Goal: Browse casually: Explore the website without a specific task or goal

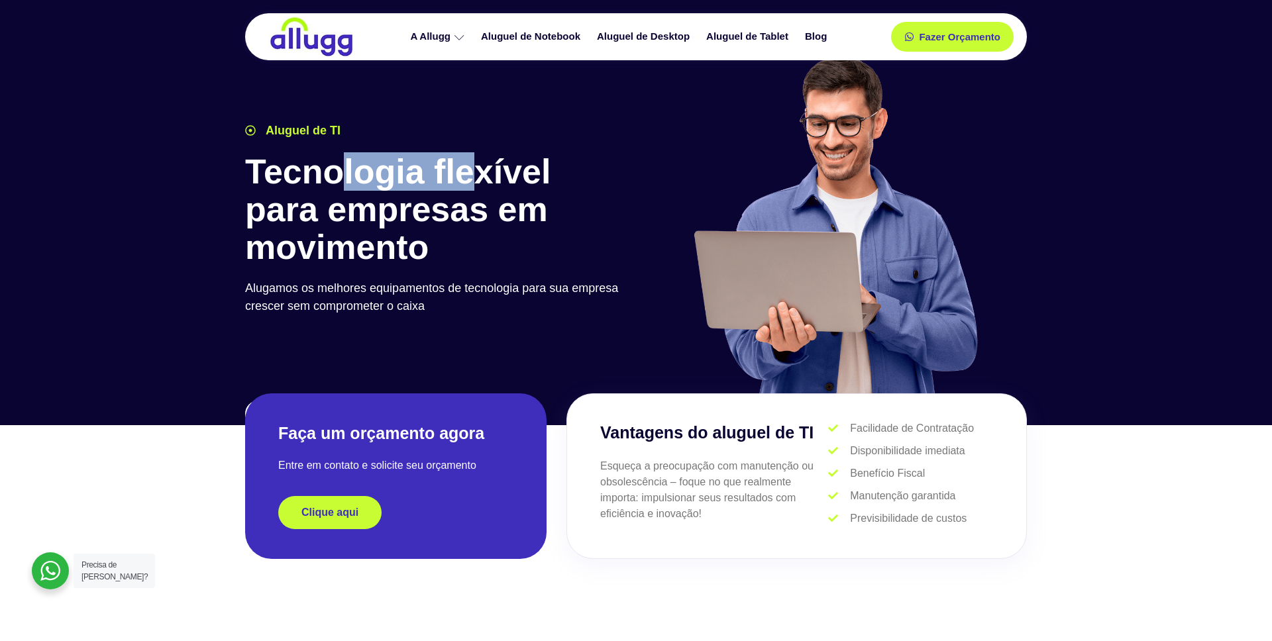
drag, startPoint x: 482, startPoint y: 169, endPoint x: 335, endPoint y: 178, distance: 147.4
click at [341, 177] on h1 "Tecnologia flexível para empresas em movimento" at bounding box center [437, 210] width 384 height 114
click at [344, 176] on h1 "Tecnologia flexível para empresas em movimento" at bounding box center [437, 210] width 384 height 114
click at [304, 173] on h1 "Tecnologia flexível para empresas em movimento" at bounding box center [437, 210] width 384 height 114
drag, startPoint x: 304, startPoint y: 172, endPoint x: 313, endPoint y: 177, distance: 10.7
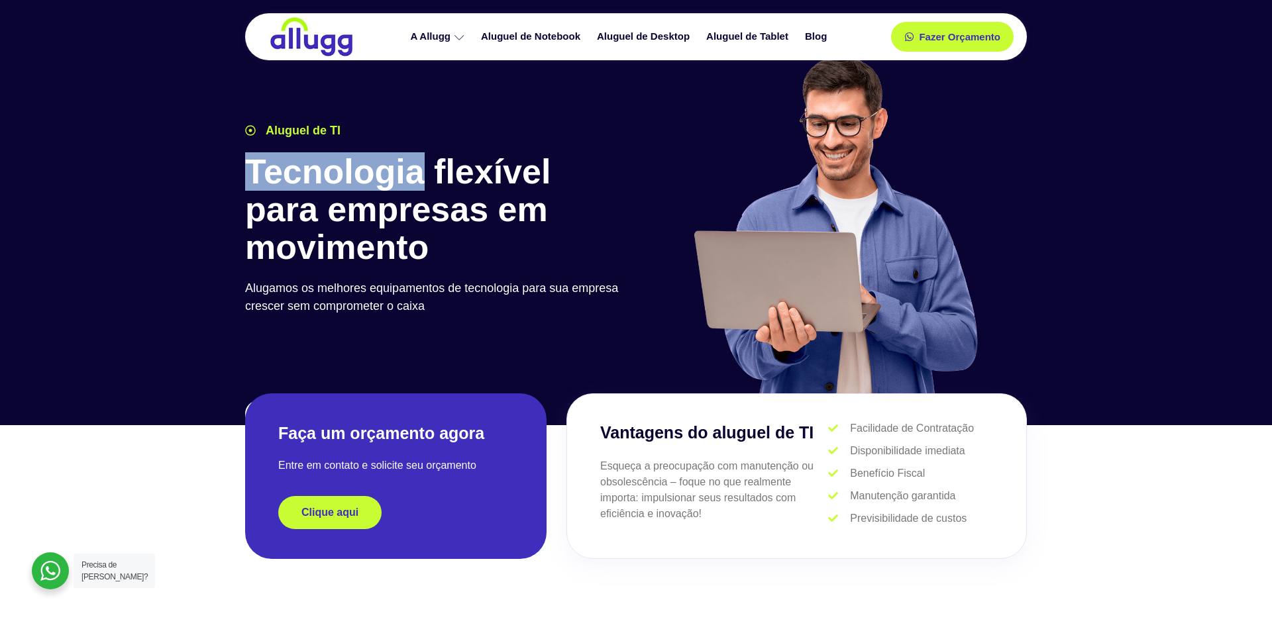
click at [304, 172] on h1 "Tecnologia flexível para empresas em movimento" at bounding box center [437, 210] width 384 height 114
click at [365, 176] on h1 "Tecnologia flexível para empresas em movimento" at bounding box center [437, 210] width 384 height 114
click at [486, 168] on h1 "Tecnologia flexível para empresas em movimento" at bounding box center [437, 210] width 384 height 114
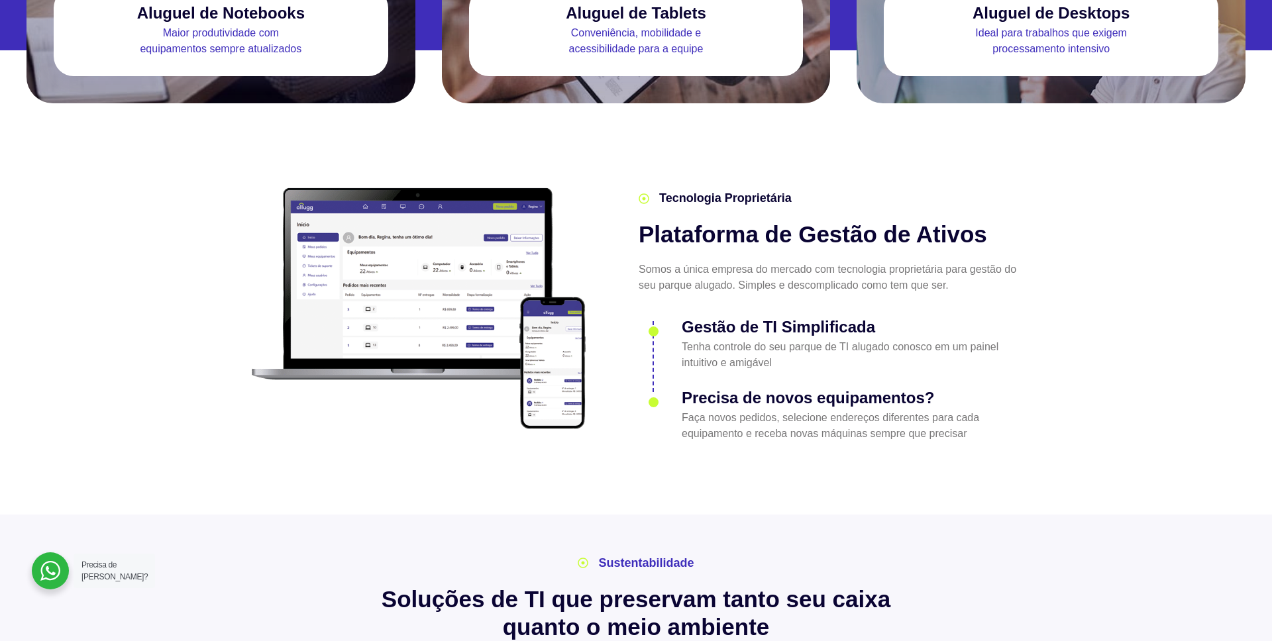
scroll to position [1535, 0]
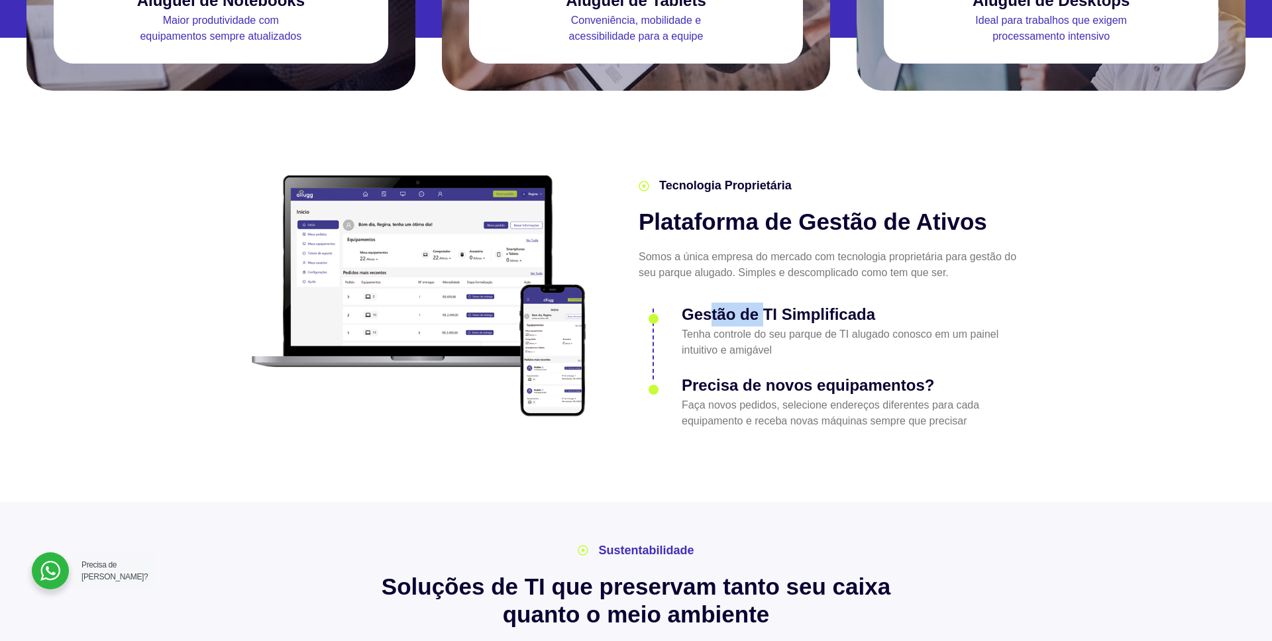
drag, startPoint x: 711, startPoint y: 288, endPoint x: 773, endPoint y: 295, distance: 62.1
click at [765, 303] on h3 "Gestão de TI Simplificada" at bounding box center [852, 315] width 340 height 24
click at [780, 303] on h3 "Gestão de TI Simplificada" at bounding box center [852, 315] width 340 height 24
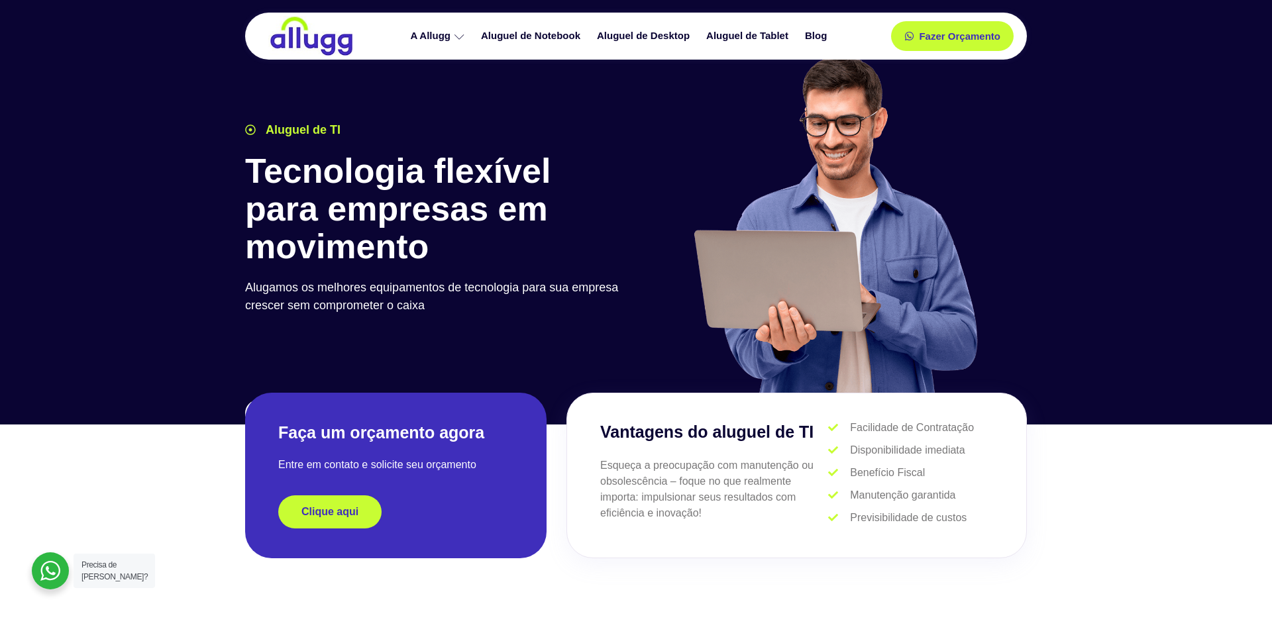
scroll to position [0, 0]
